Goal: Information Seeking & Learning: Check status

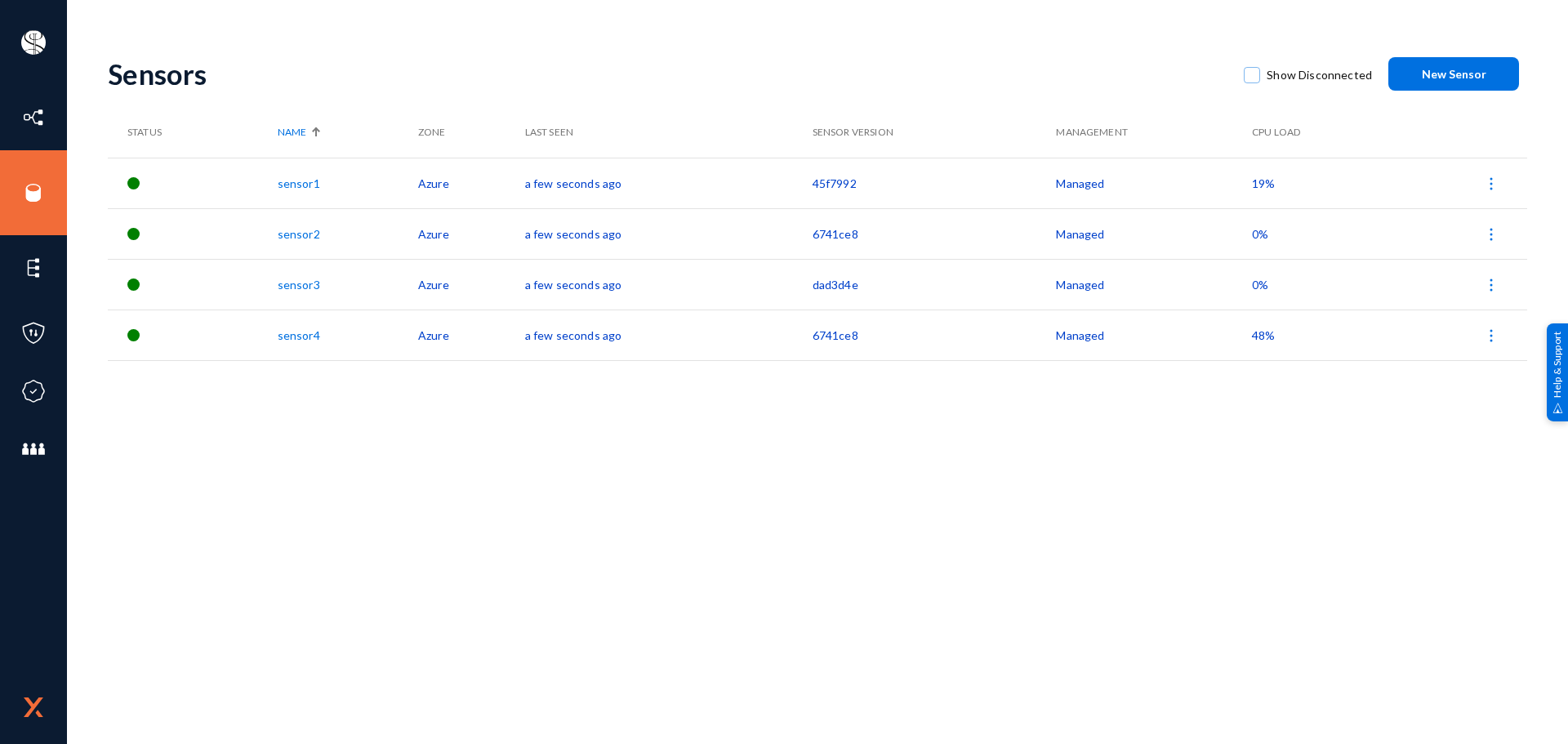
click at [303, 183] on link "sensor1" at bounding box center [299, 183] width 43 height 14
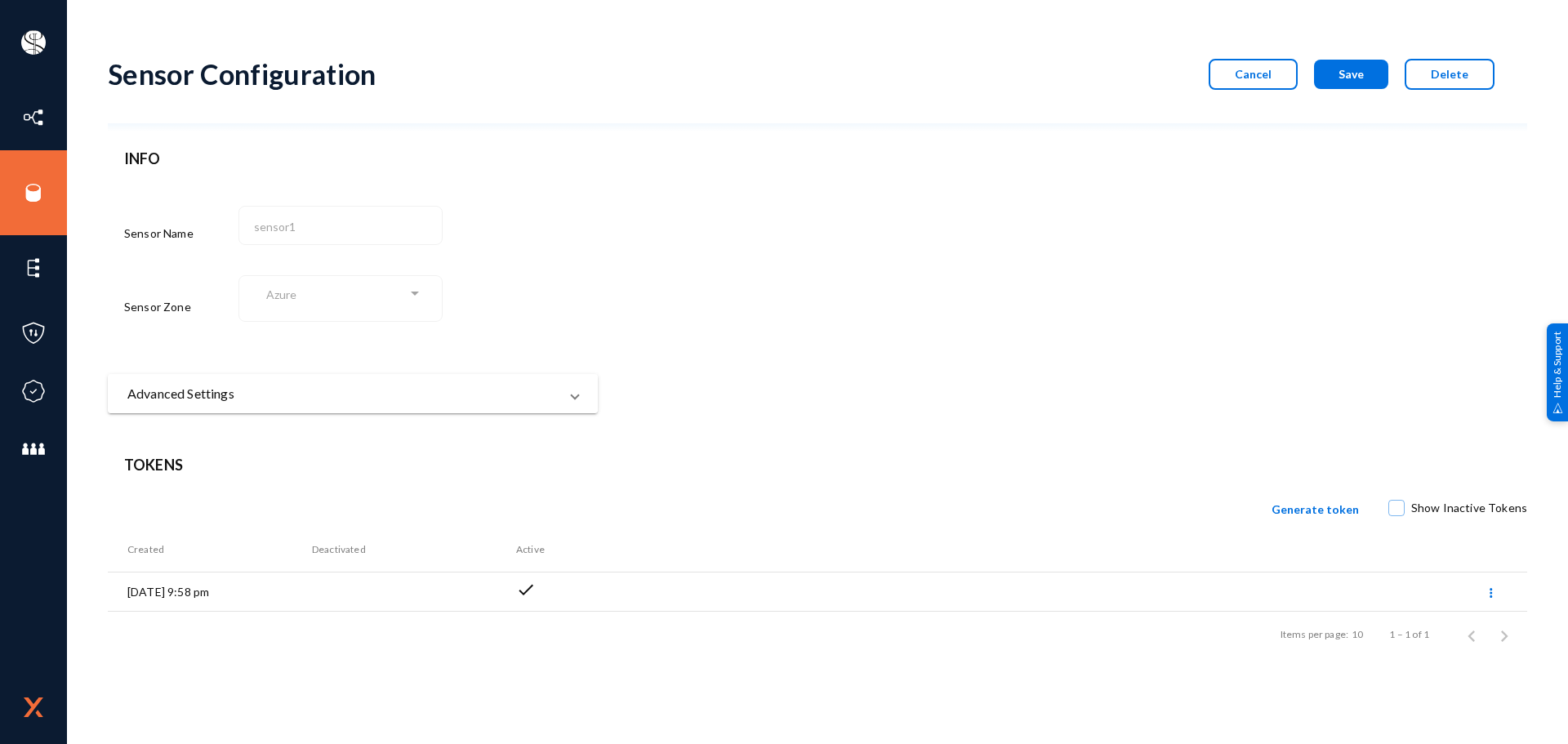
click at [237, 397] on mat-panel-title "Advanced Settings" at bounding box center [342, 393] width 431 height 20
click at [1264, 77] on span "Cancel" at bounding box center [1253, 73] width 36 height 14
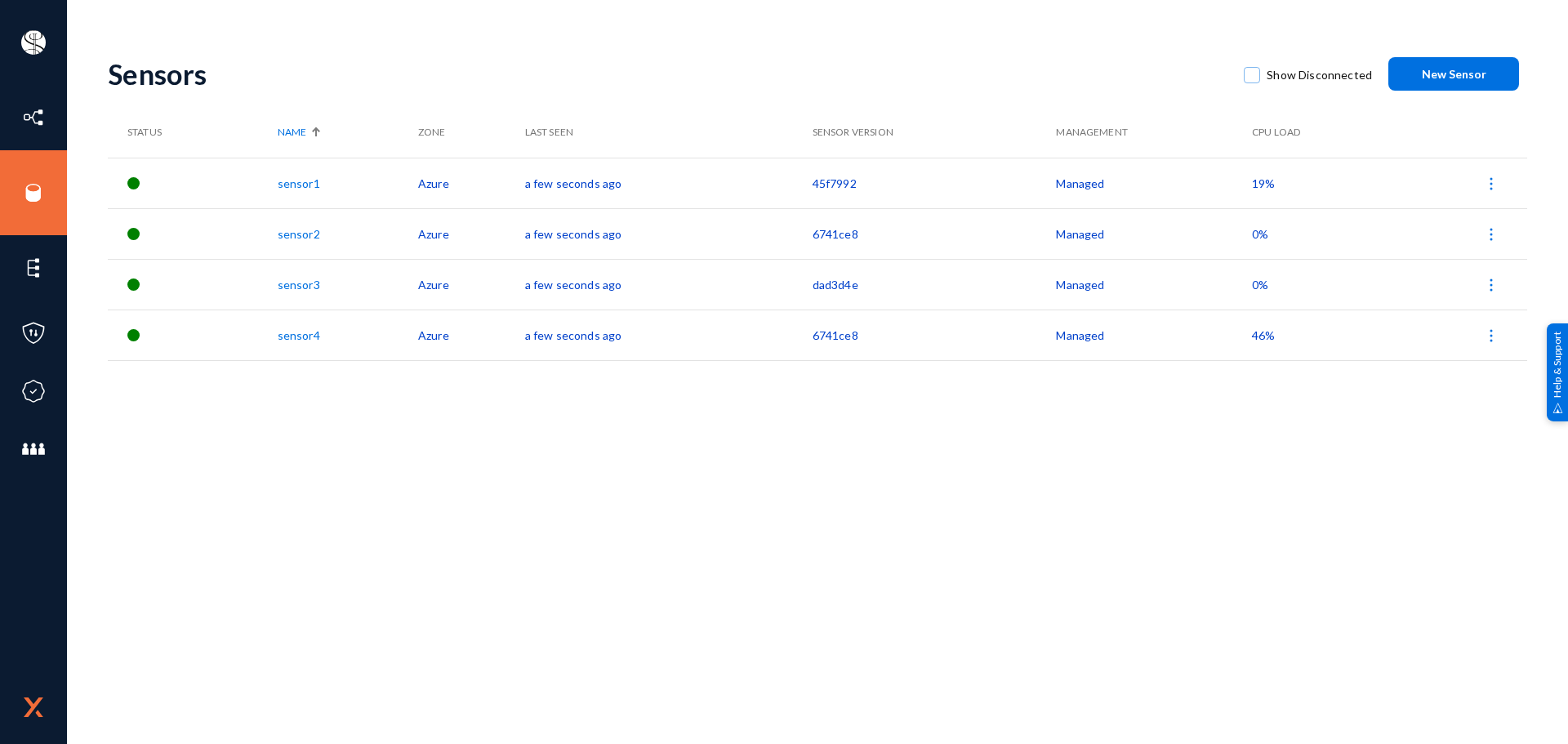
click at [312, 237] on link "sensor2" at bounding box center [299, 233] width 43 height 14
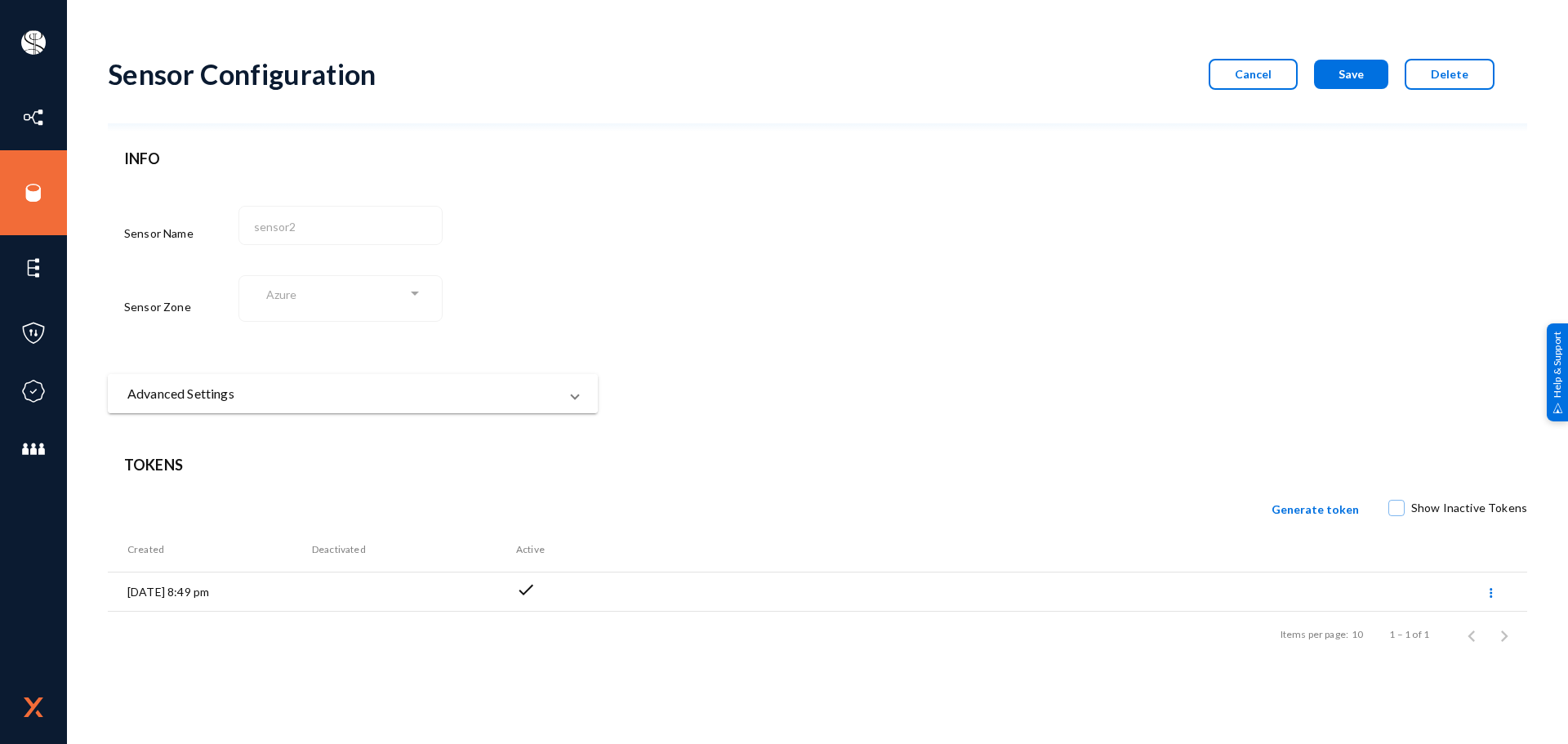
click at [283, 397] on mat-panel-title "Advanced Settings" at bounding box center [342, 393] width 431 height 20
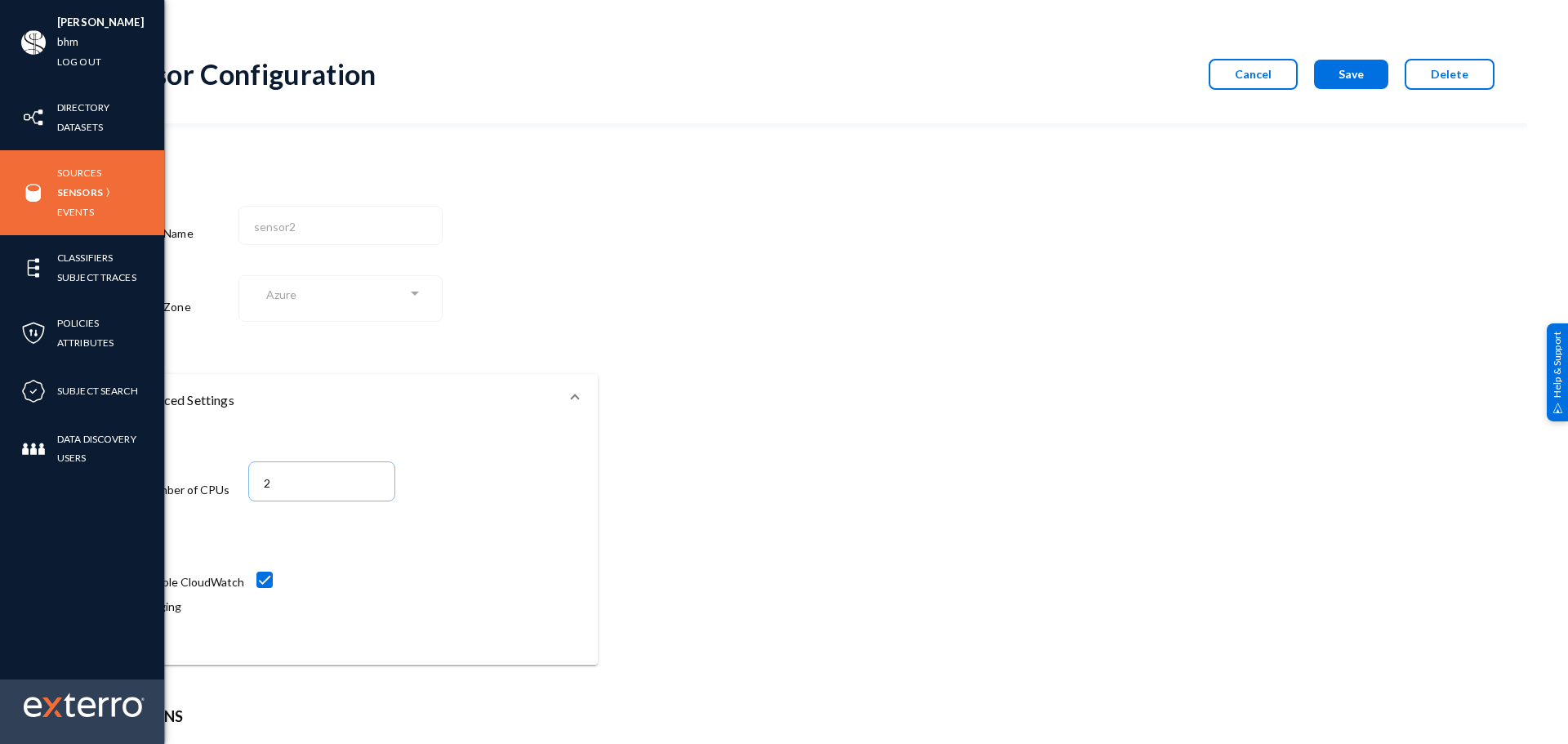
click at [39, 703] on img at bounding box center [84, 704] width 121 height 24
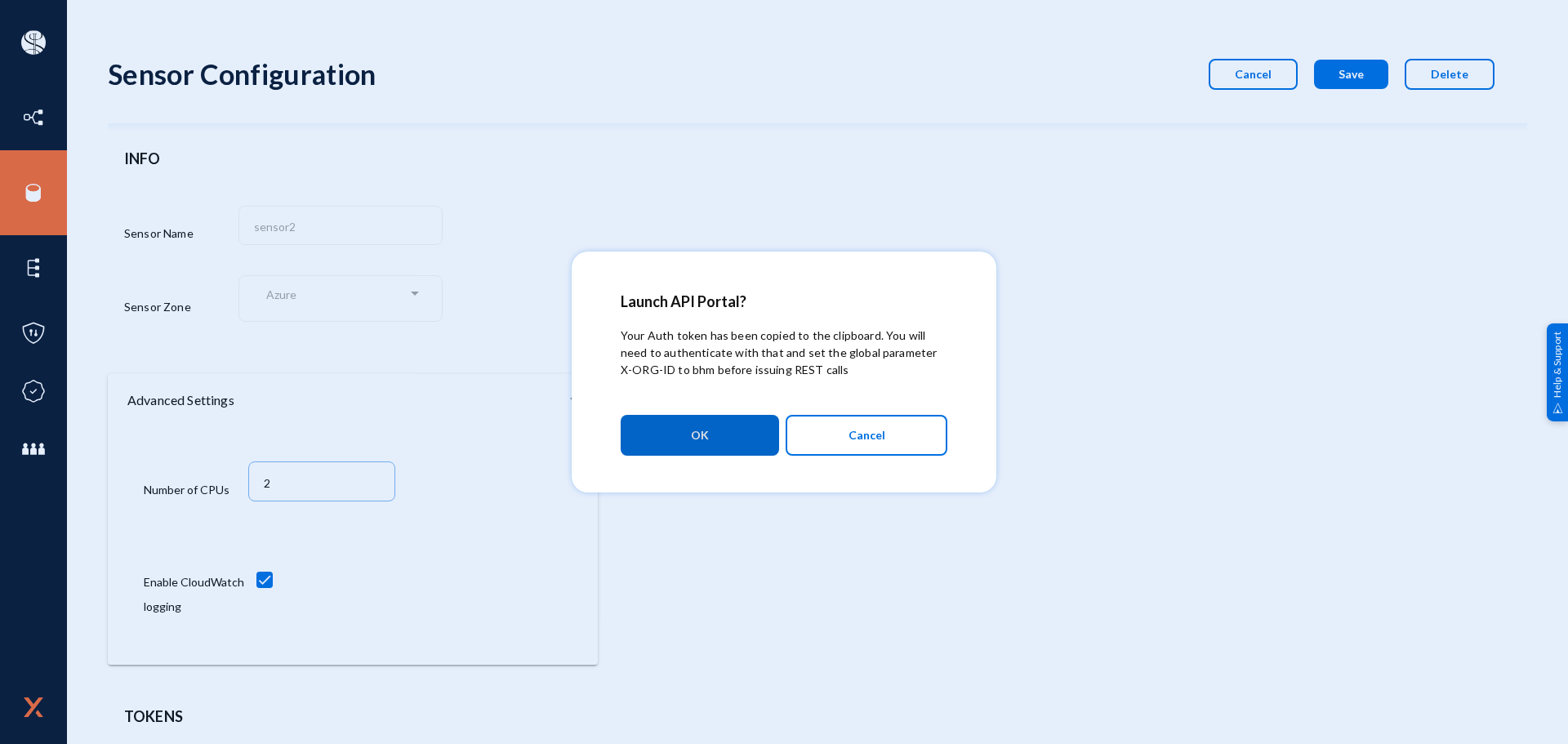
click at [830, 445] on button "Cancel" at bounding box center [866, 435] width 162 height 41
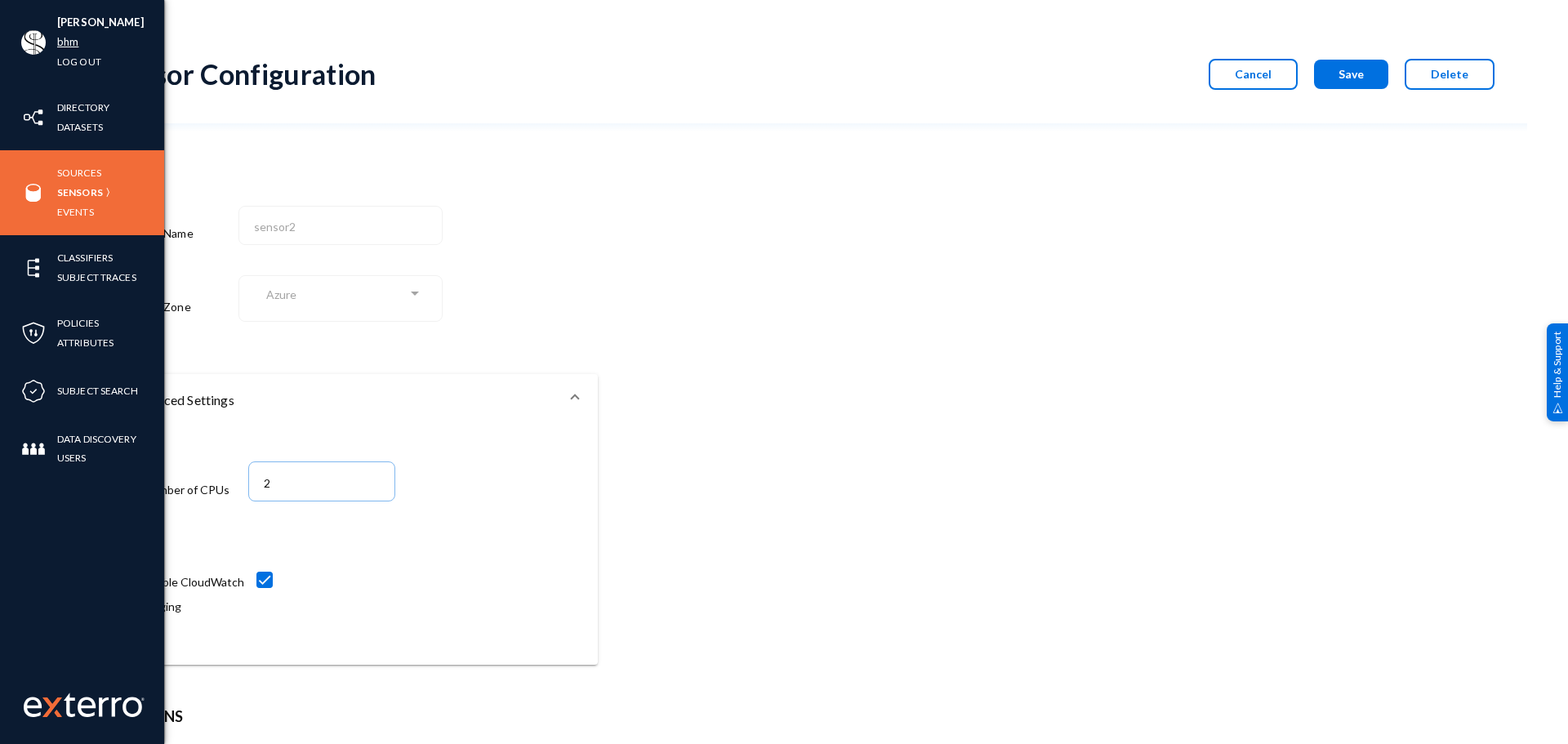
click at [75, 42] on link "bhm" at bounding box center [67, 42] width 21 height 19
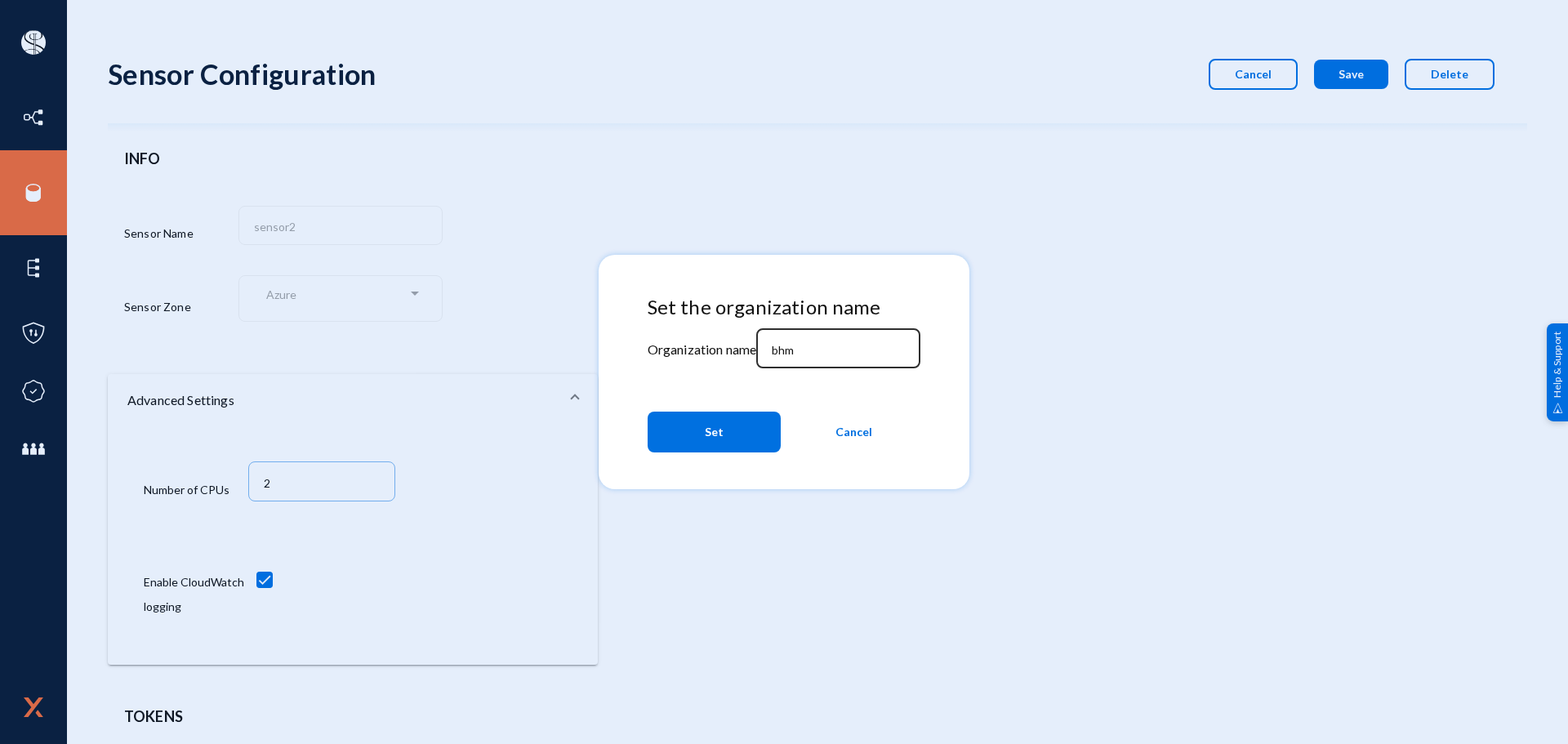
click at [837, 361] on div "bhm" at bounding box center [838, 347] width 147 height 43
type input "tandl"
click at [688, 431] on button "Set" at bounding box center [714, 432] width 133 height 41
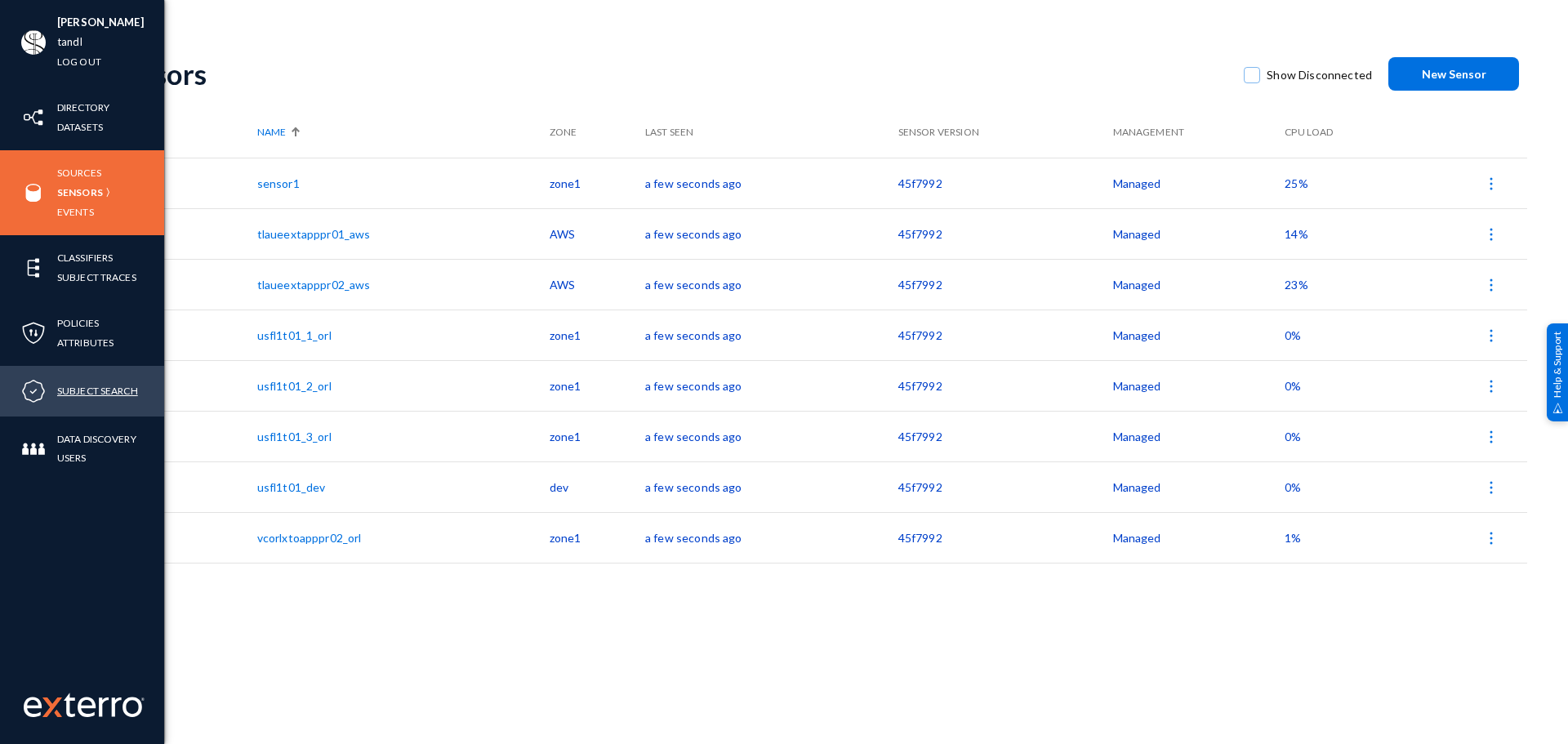
click at [82, 387] on link "Subject Search" at bounding box center [97, 391] width 81 height 19
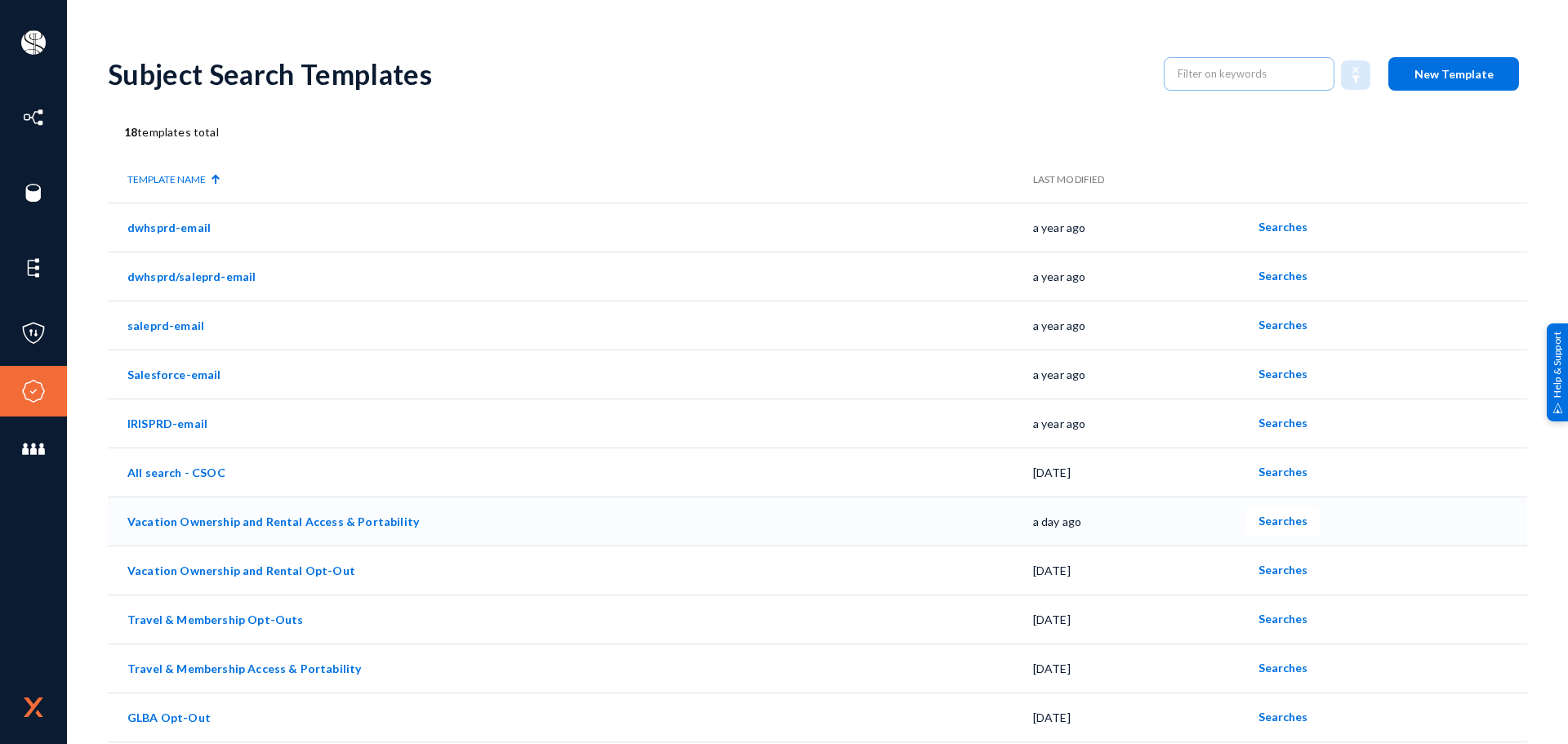
click at [180, 524] on link "Vacation Ownership and Rental Access & Portability" at bounding box center [273, 521] width 291 height 14
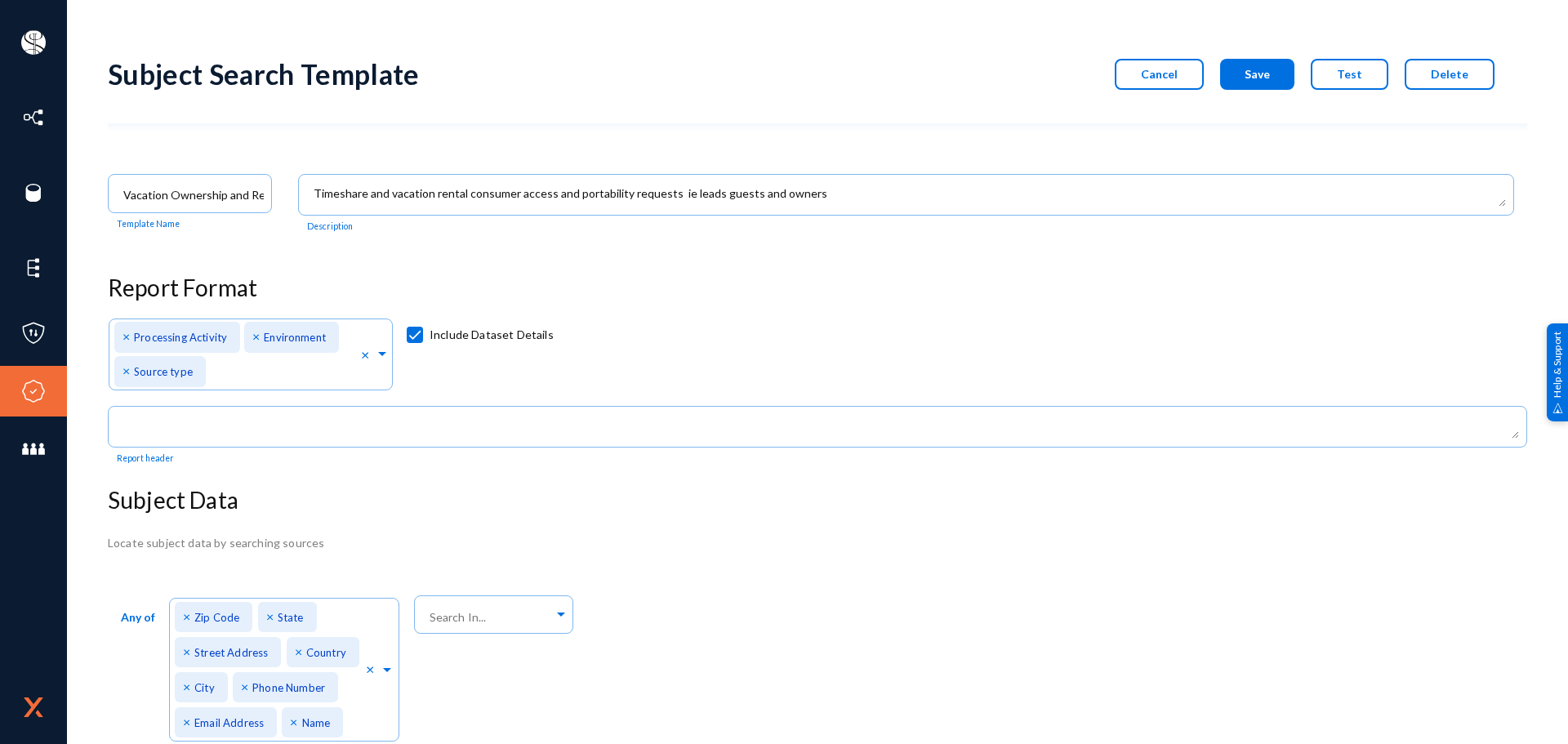
scroll to position [1, 0]
click at [384, 675] on span at bounding box center [387, 666] width 15 height 17
click at [521, 624] on div at bounding box center [489, 615] width 127 height 28
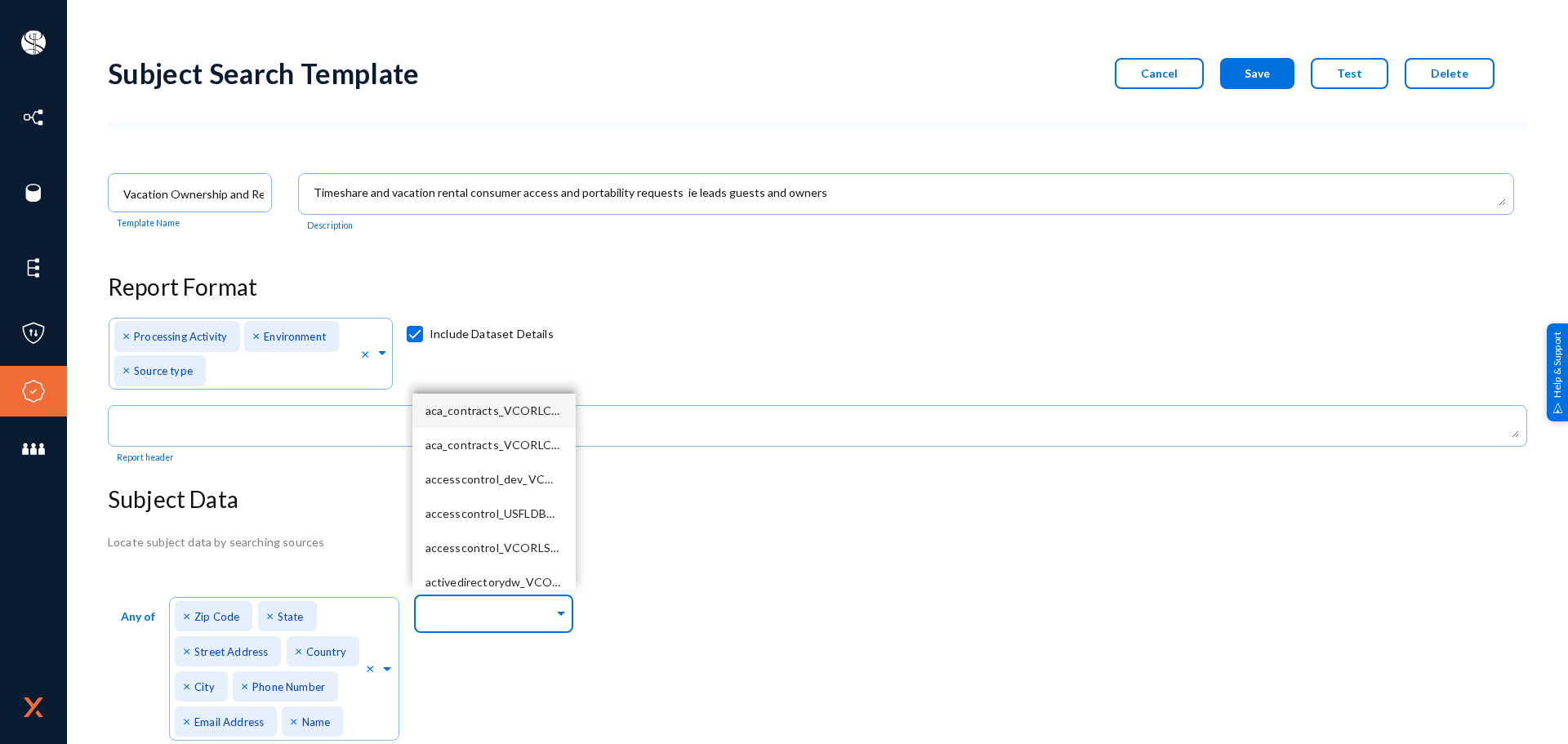
click at [712, 537] on div "Locate subject data by searching sources" at bounding box center [817, 541] width 1419 height 17
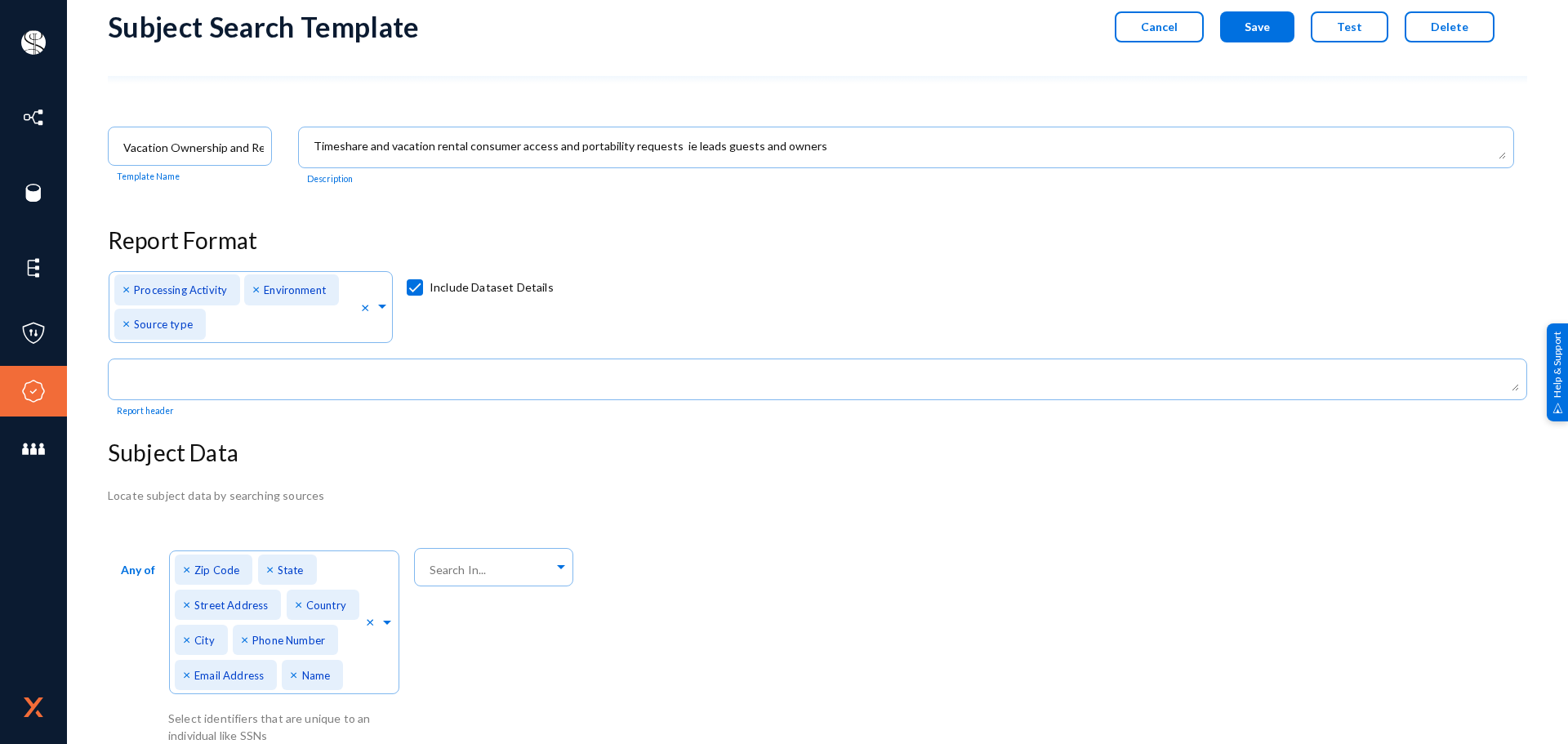
scroll to position [0, 0]
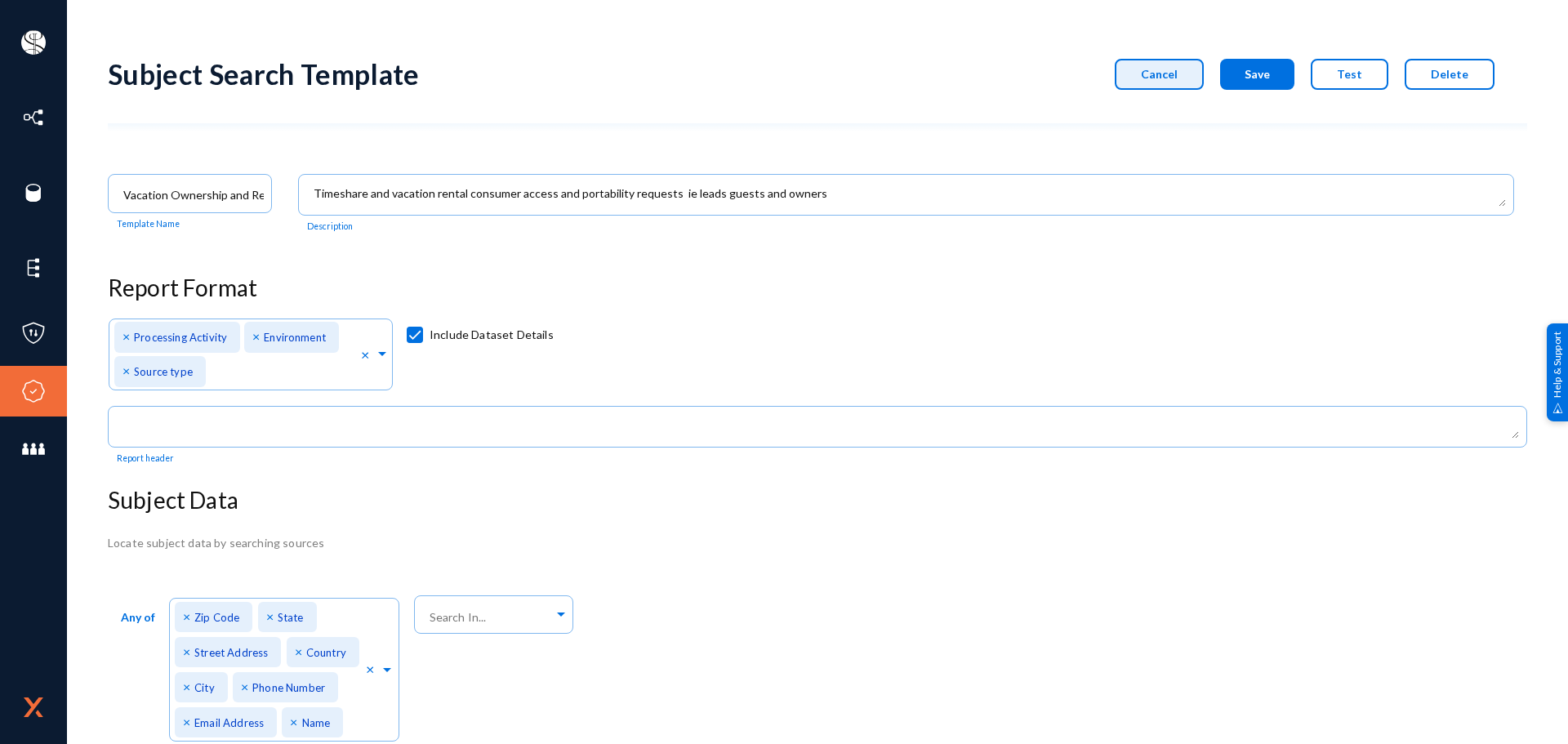
click at [1186, 84] on button "Cancel" at bounding box center [1159, 73] width 89 height 31
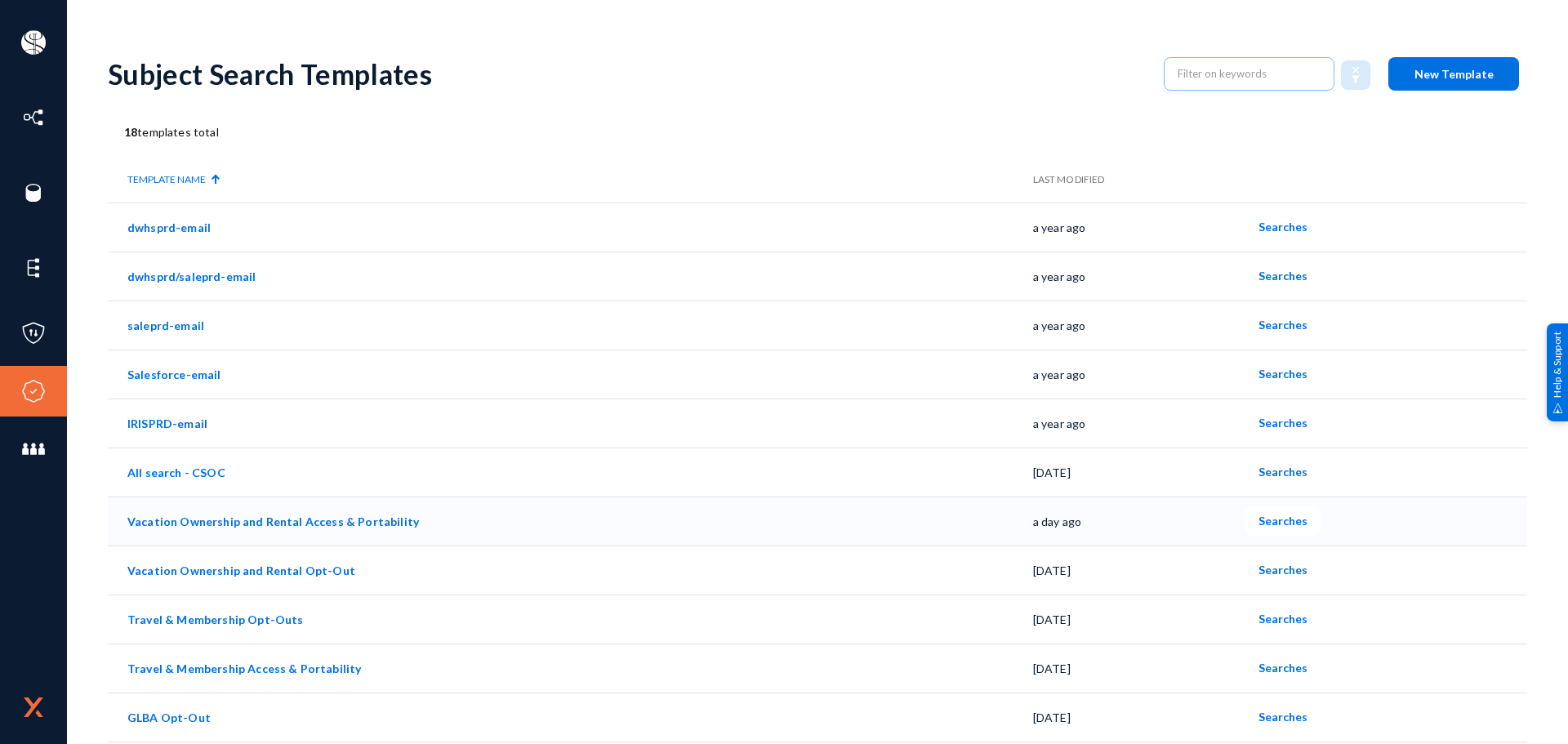
click at [1266, 529] on button "Searches" at bounding box center [1283, 521] width 75 height 30
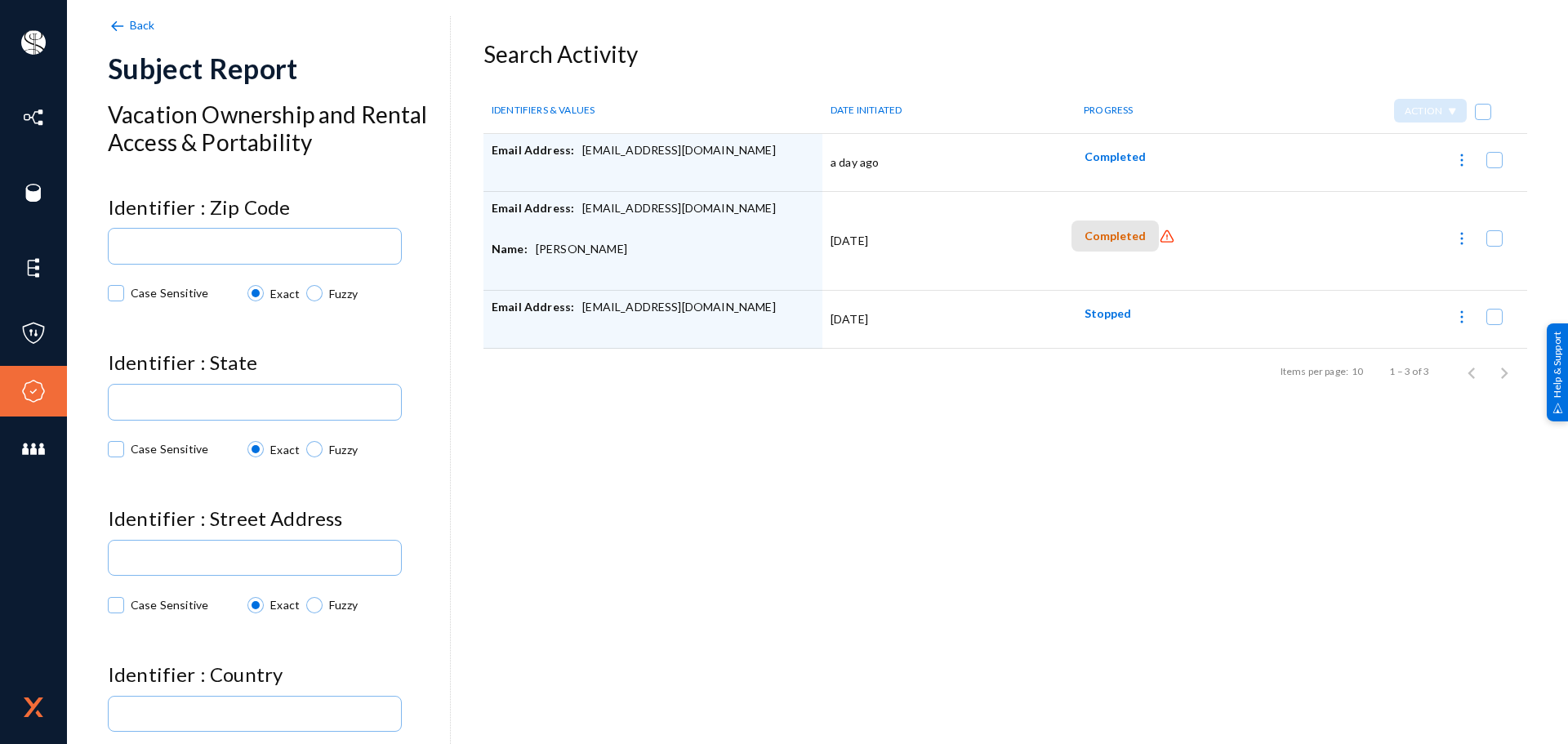
click at [1112, 235] on span "Completed" at bounding box center [1116, 236] width 61 height 14
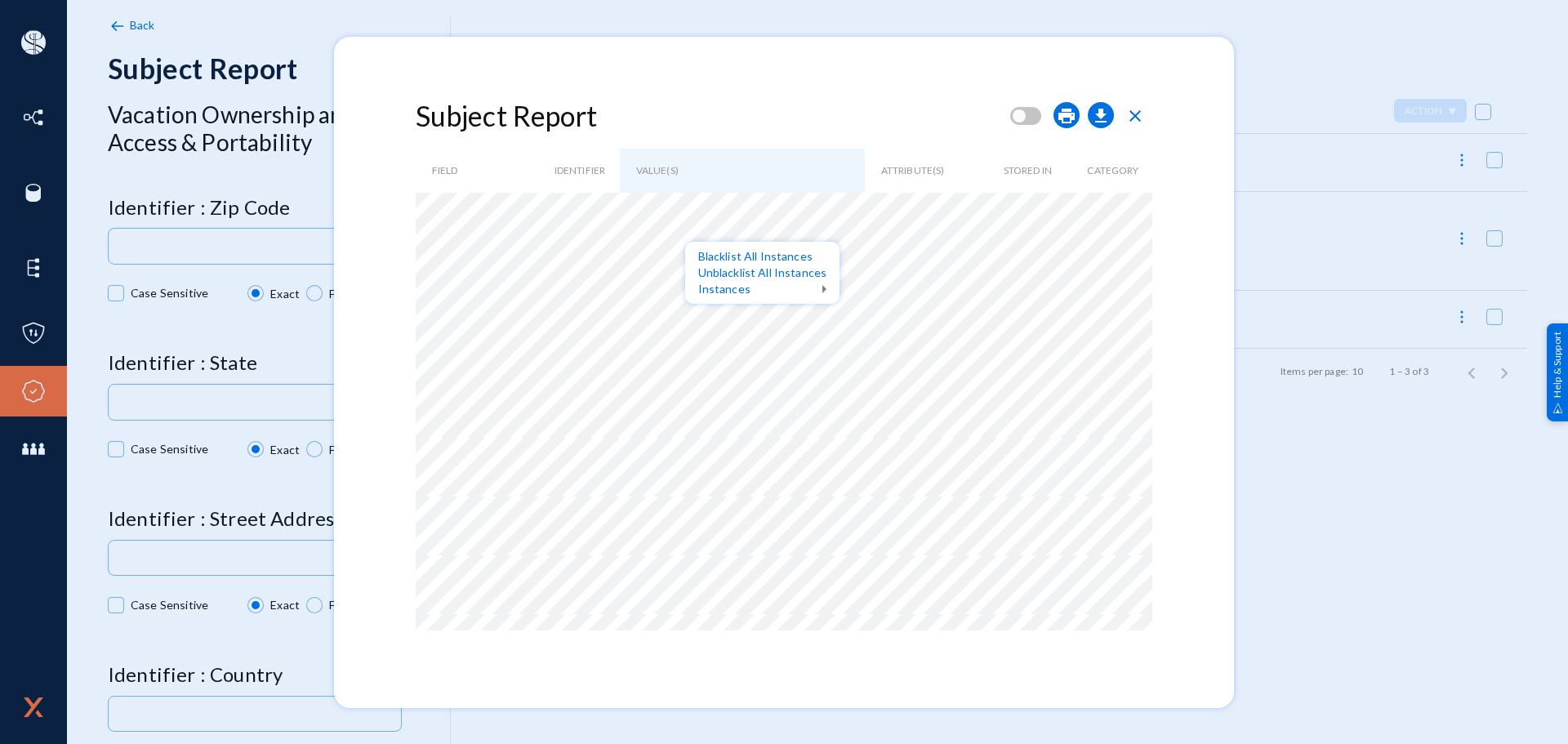
click at [816, 170] on div at bounding box center [784, 372] width 1568 height 744
click at [1137, 122] on span "close" at bounding box center [1135, 115] width 20 height 20
